Goal: Find specific page/section: Find specific page/section

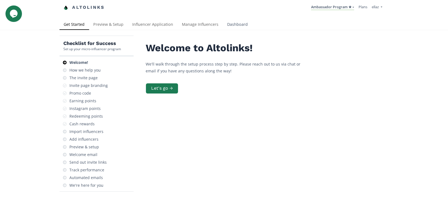
click at [230, 26] on link "Dashboard" at bounding box center [237, 24] width 29 height 11
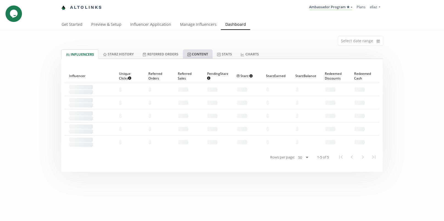
click at [201, 55] on link "Content" at bounding box center [198, 53] width 30 height 9
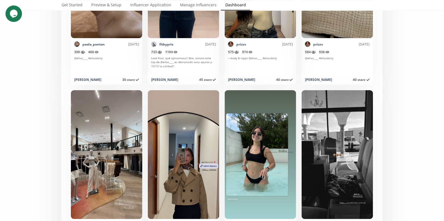
scroll to position [2724, 0]
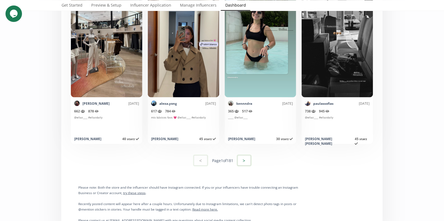
click at [247, 159] on button ">" at bounding box center [244, 161] width 15 height 12
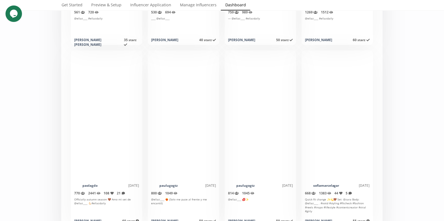
scroll to position [2774, 0]
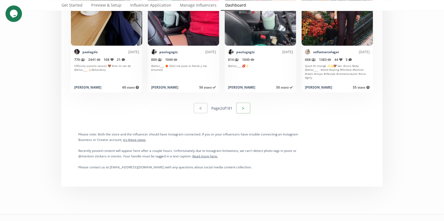
click at [248, 109] on button ">" at bounding box center [243, 108] width 15 height 12
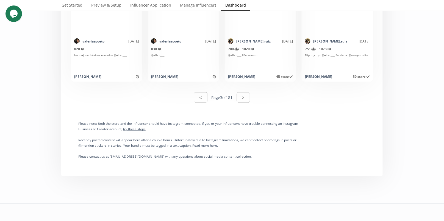
scroll to position [2788, 0]
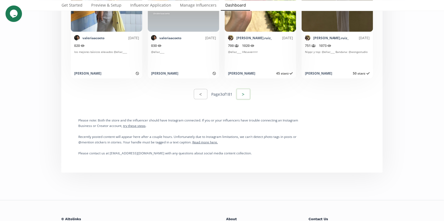
click at [242, 97] on button ">" at bounding box center [243, 94] width 15 height 12
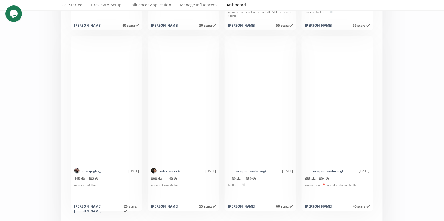
scroll to position [2653, 0]
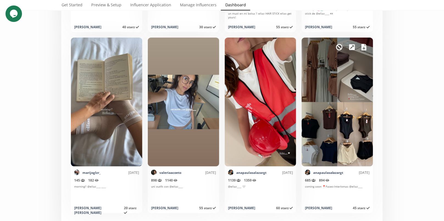
click at [364, 44] on icon at bounding box center [363, 47] width 5 height 7
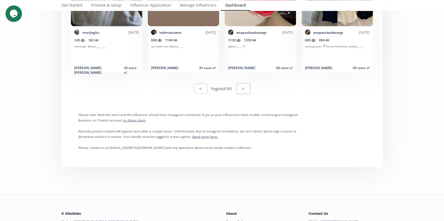
click at [245, 89] on button ">" at bounding box center [243, 89] width 15 height 12
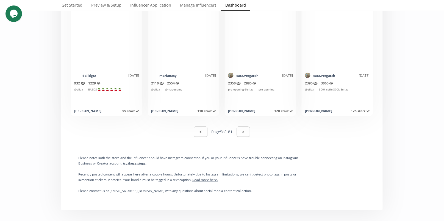
scroll to position [2842, 0]
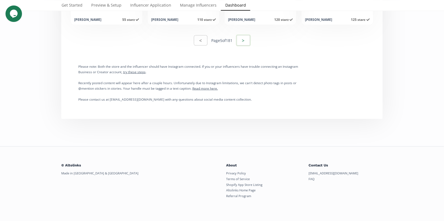
click at [244, 41] on button ">" at bounding box center [243, 41] width 15 height 12
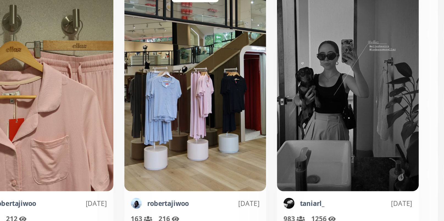
scroll to position [2673, 0]
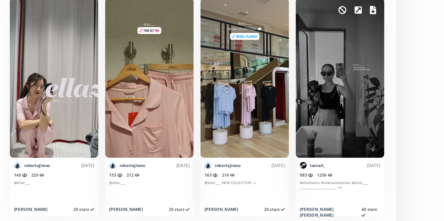
click at [362, 30] on icon at bounding box center [363, 27] width 5 height 7
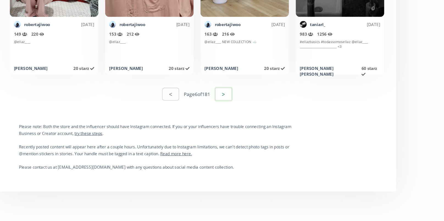
click at [244, 120] on button ">" at bounding box center [243, 119] width 15 height 12
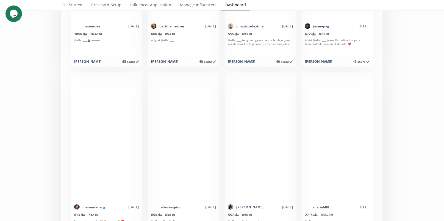
scroll to position [2646, 0]
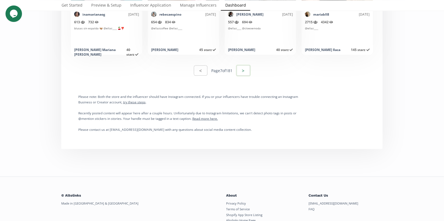
click at [240, 70] on button ">" at bounding box center [243, 71] width 15 height 12
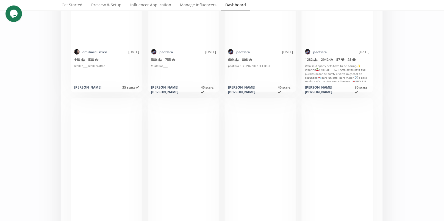
scroll to position [2703, 0]
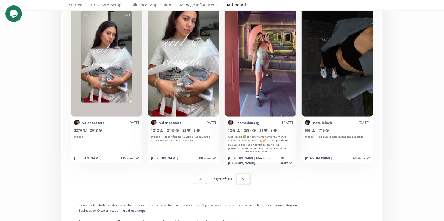
click at [244, 182] on button ">" at bounding box center [243, 179] width 15 height 12
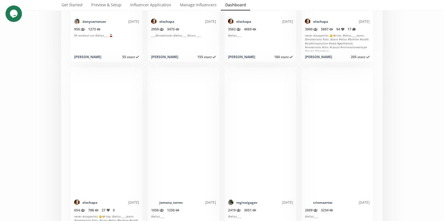
scroll to position [2698, 0]
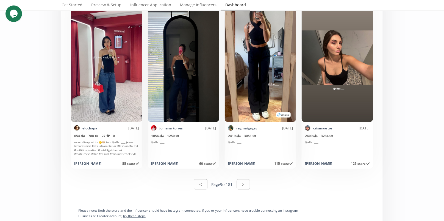
click at [252, 189] on div "< Page 9 of 181 >" at bounding box center [222, 184] width 315 height 19
click at [247, 186] on button ">" at bounding box center [243, 185] width 13 height 10
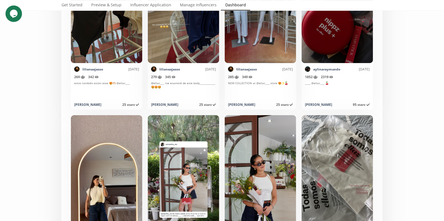
scroll to position [2474, 0]
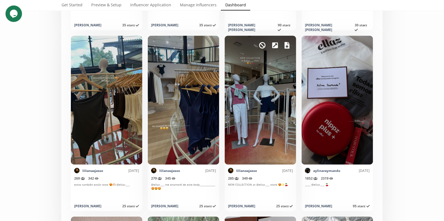
click at [286, 43] on icon at bounding box center [286, 45] width 5 height 7
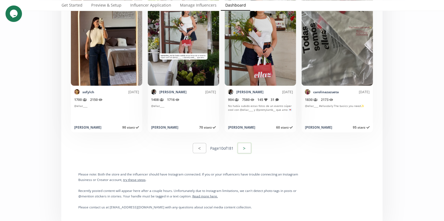
click at [245, 148] on button ">" at bounding box center [244, 148] width 15 height 12
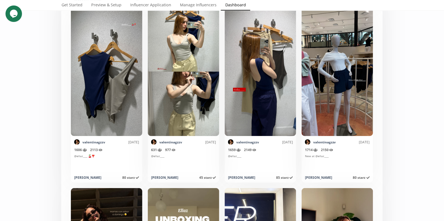
scroll to position [1184, 0]
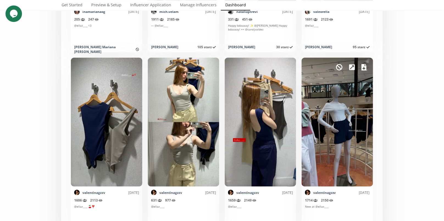
click at [362, 67] on icon at bounding box center [363, 67] width 5 height 7
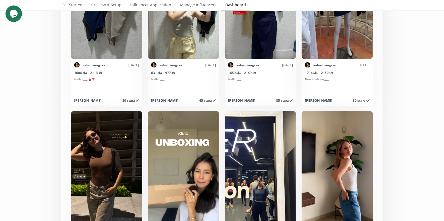
click at [432, 105] on div "Select date range INFLUENCERS Starz HISTORY Referred Orders Content Stats CHART…" at bounding box center [222, 184] width 444 height 2931
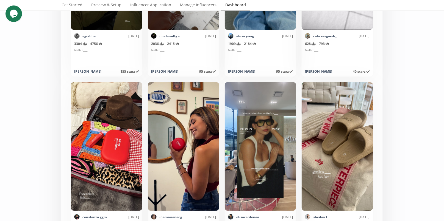
scroll to position [2681, 0]
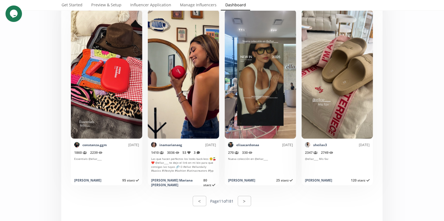
click at [243, 199] on button ">" at bounding box center [244, 201] width 13 height 10
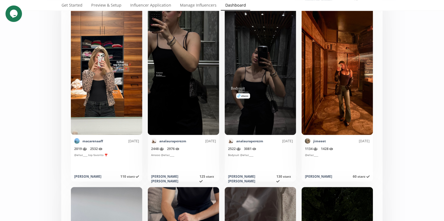
scroll to position [2427, 0]
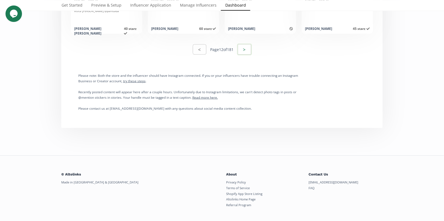
click at [246, 53] on button ">" at bounding box center [244, 50] width 15 height 12
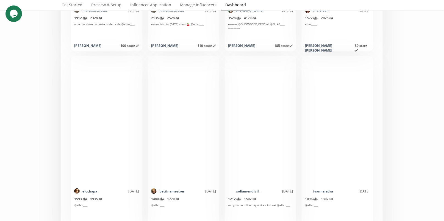
scroll to position [2676, 0]
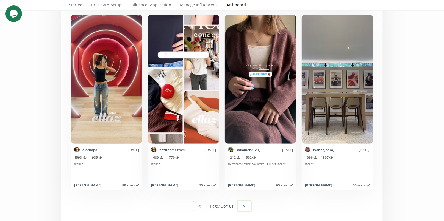
click at [244, 203] on button ">" at bounding box center [244, 206] width 15 height 12
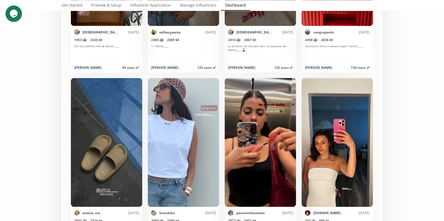
scroll to position [1674, 0]
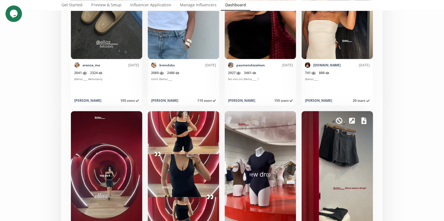
click at [365, 119] on icon at bounding box center [363, 121] width 5 height 7
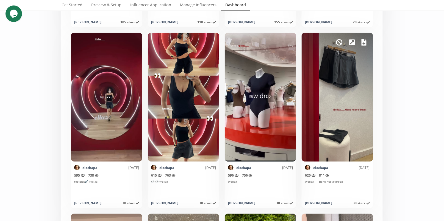
scroll to position [1749, 0]
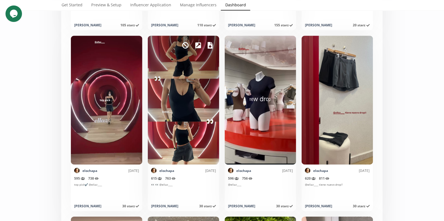
click at [209, 42] on icon at bounding box center [210, 45] width 5 height 7
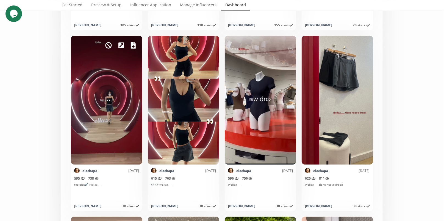
click at [132, 48] on link at bounding box center [133, 45] width 5 height 9
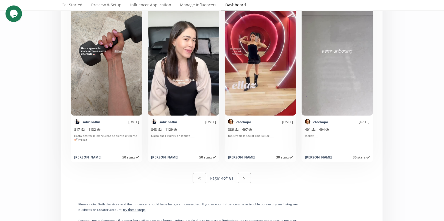
scroll to position [2717, 0]
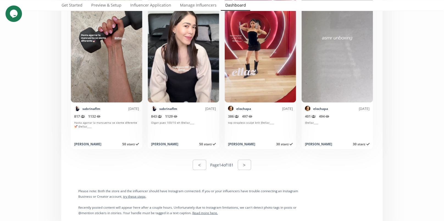
click at [242, 169] on button ">" at bounding box center [244, 165] width 13 height 10
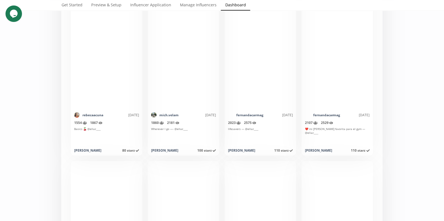
scroll to position [2735, 0]
